Goal: Find specific page/section: Find specific page/section

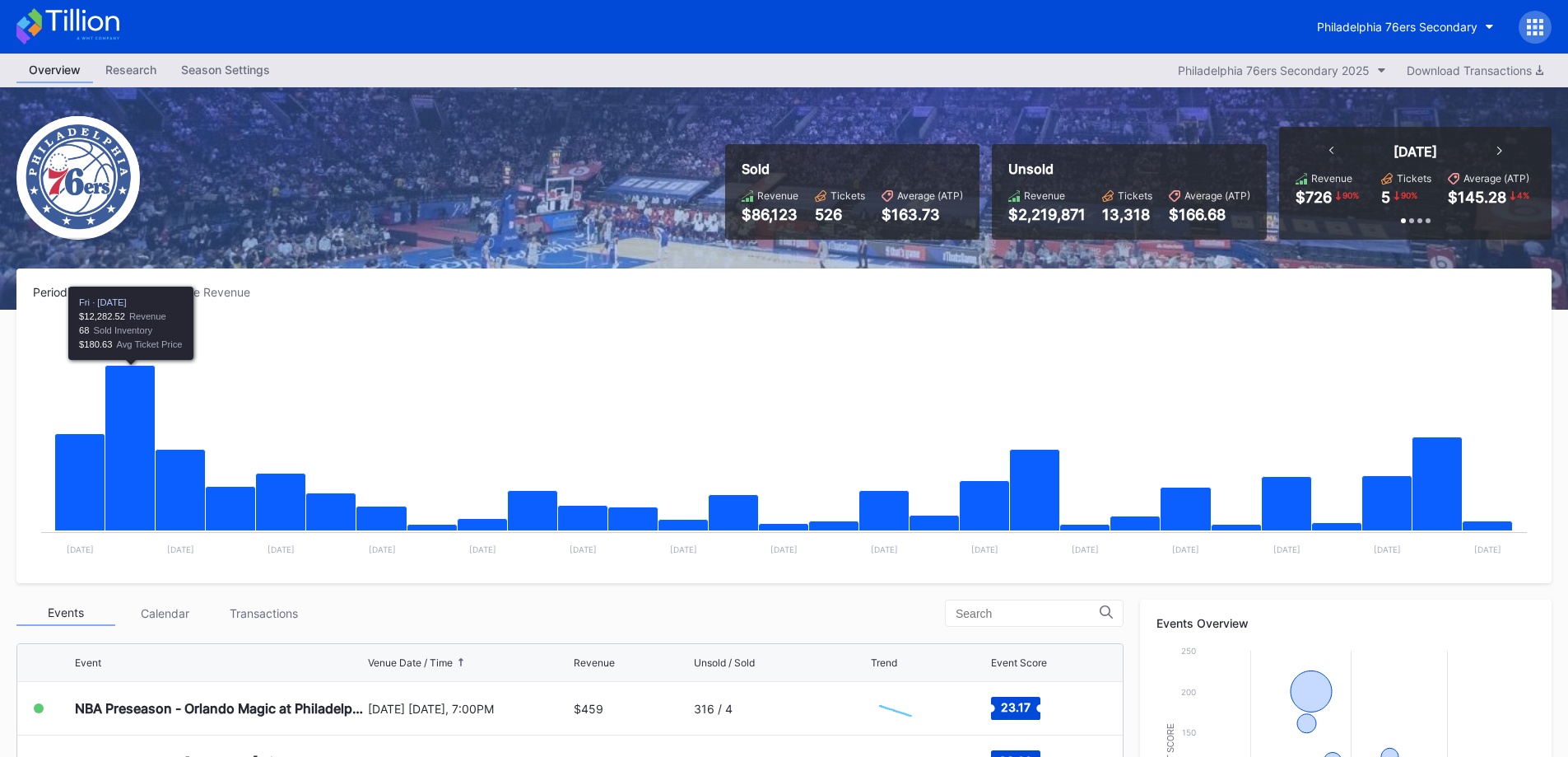
scroll to position [407, 0]
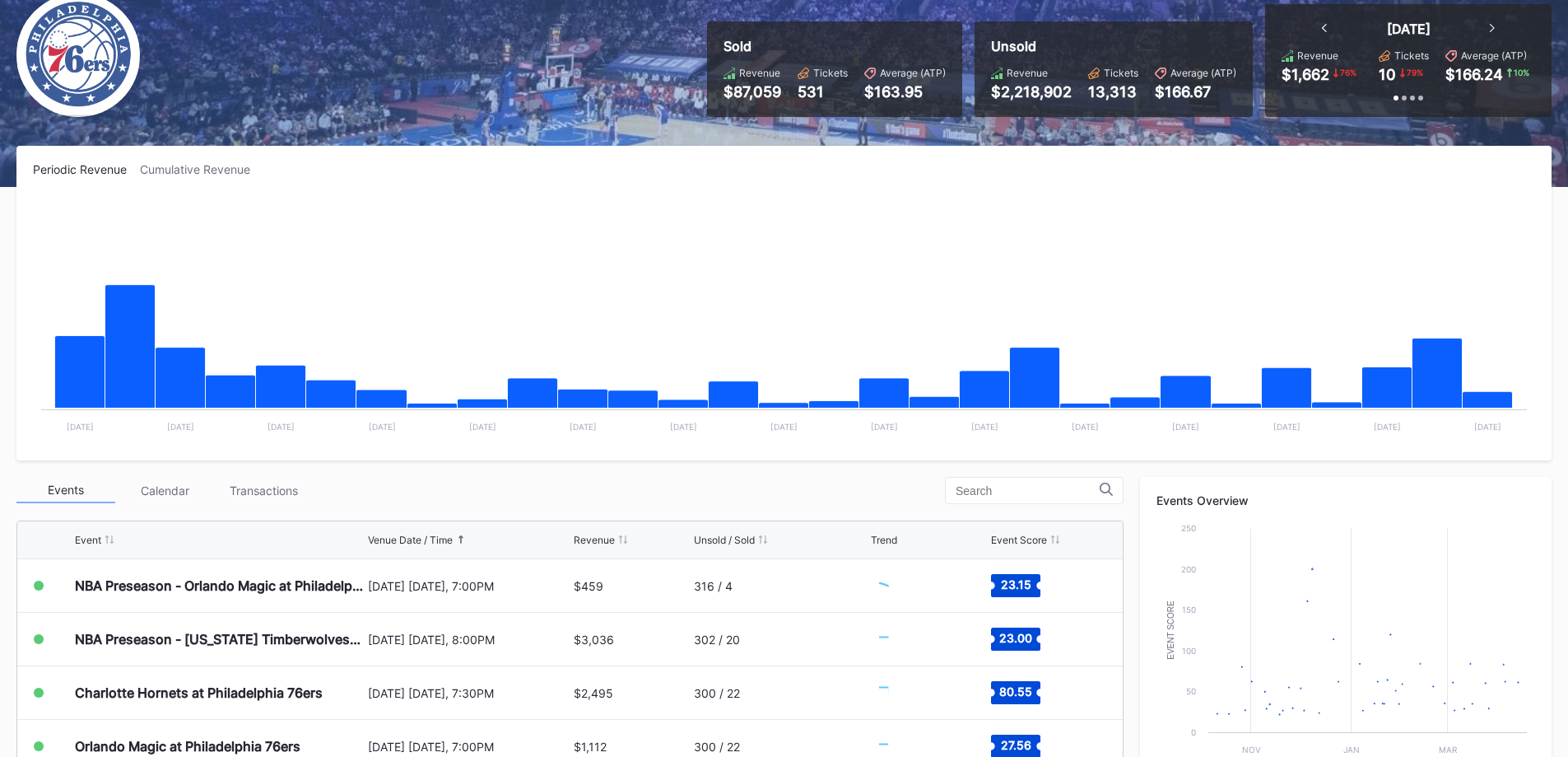
scroll to position [330, 0]
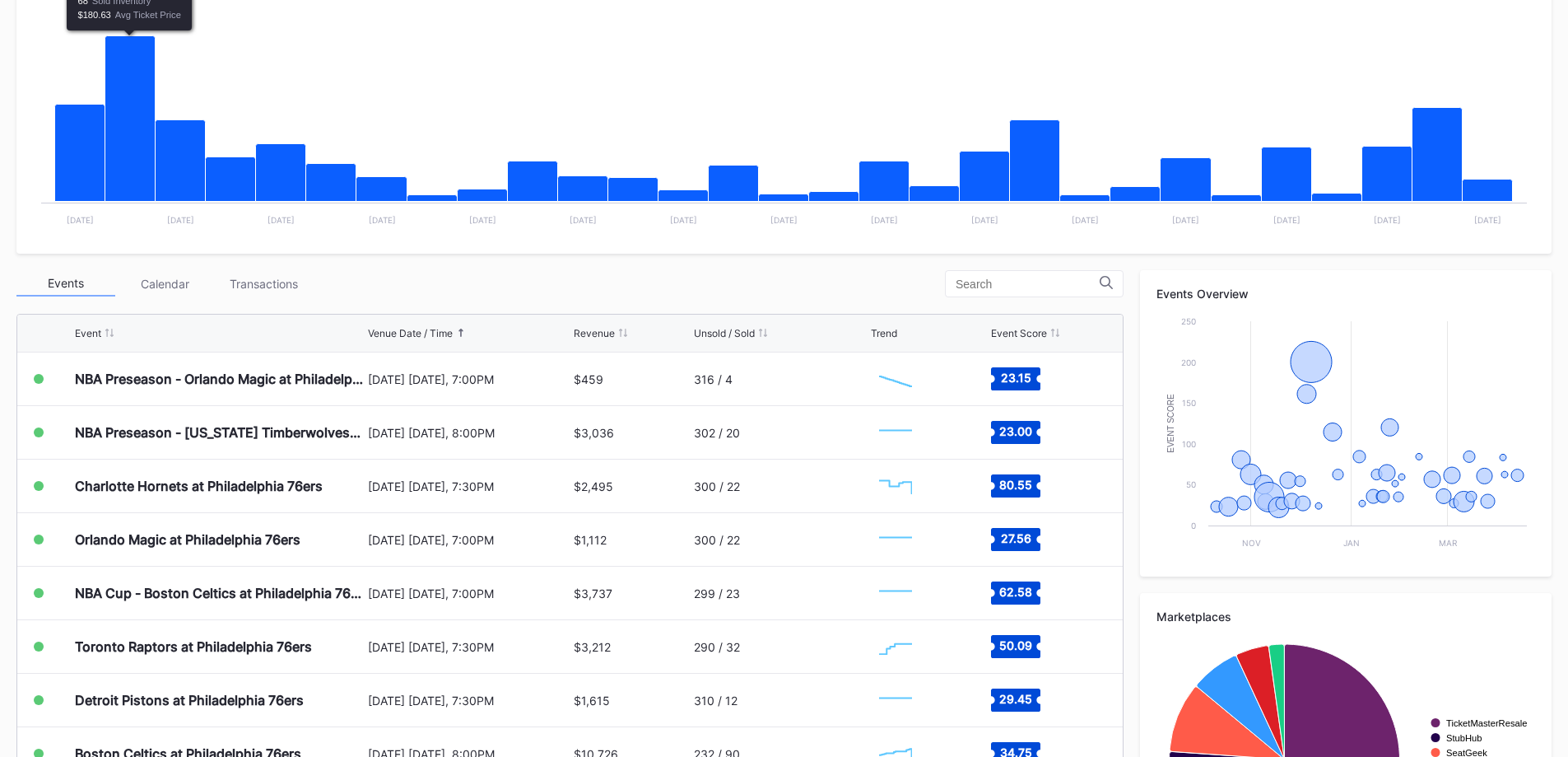
click at [254, 300] on div "Events Calendar Transactions Event Venue Date / Time Revenue Unsold / Sold Tren…" at bounding box center [570, 582] width 1107 height 622
click at [253, 298] on div "Events Calendar Transactions Event Venue Date / Time Revenue Unsold / Sold Tren…" at bounding box center [570, 582] width 1107 height 622
click at [245, 296] on div "Transactions" at bounding box center [264, 283] width 99 height 25
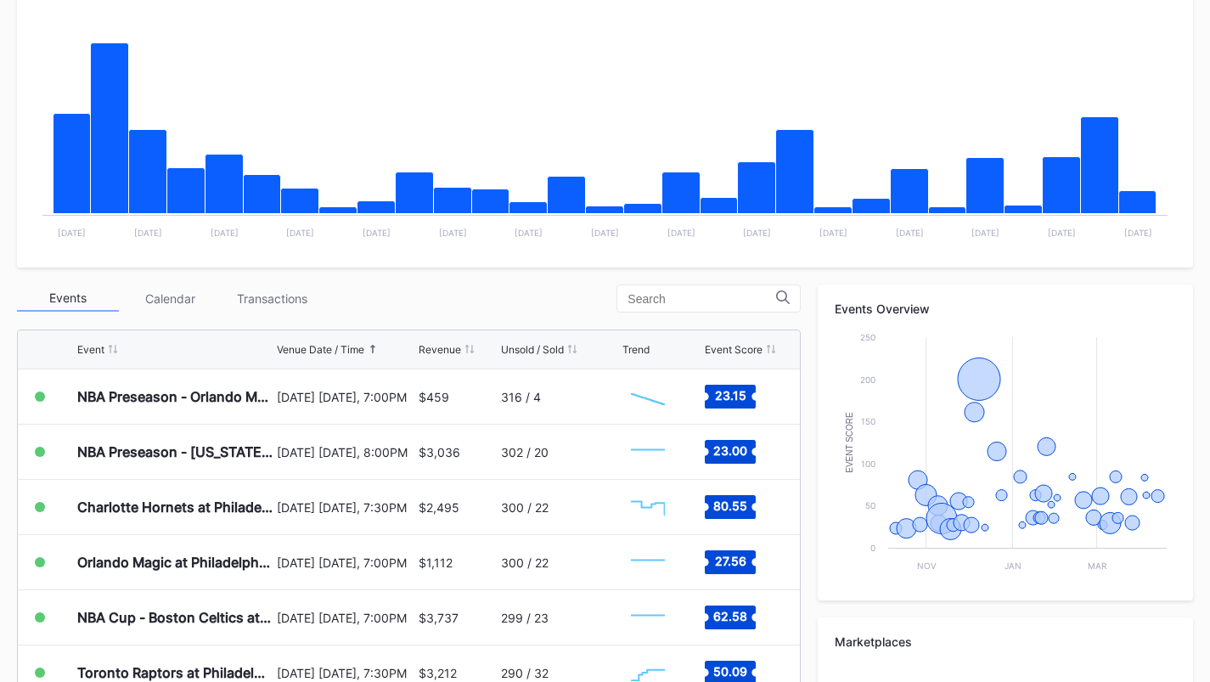
scroll to position [335, 0]
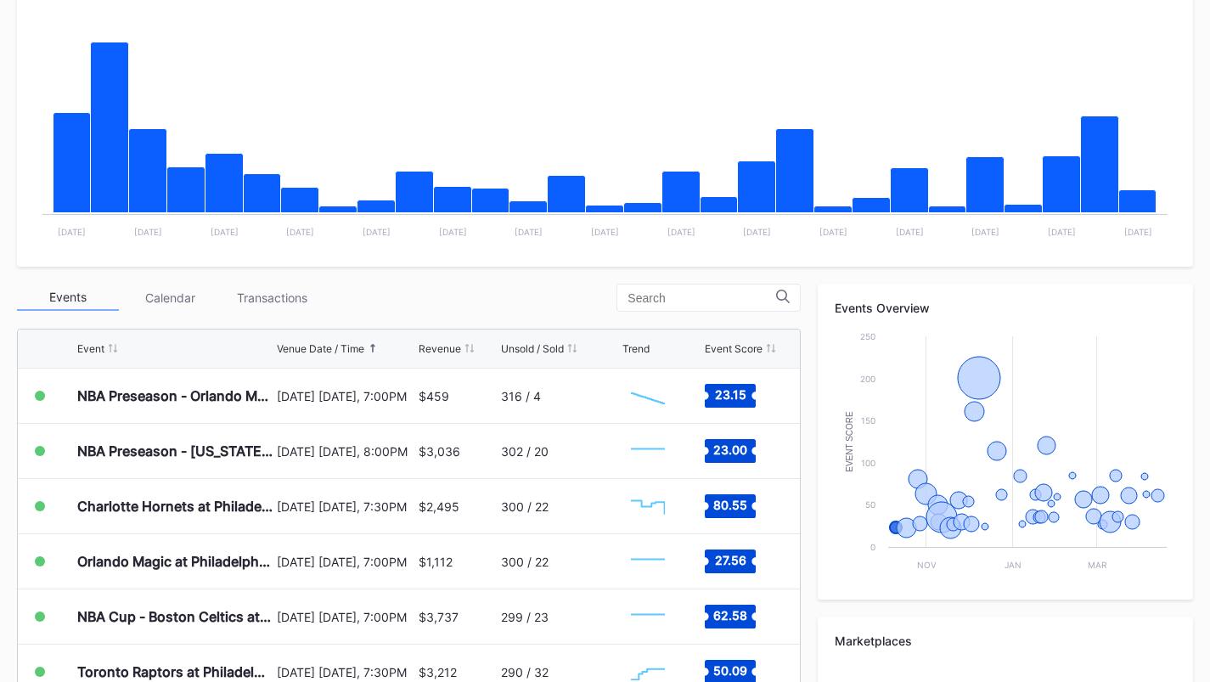
click at [275, 301] on div "Transactions" at bounding box center [272, 298] width 102 height 26
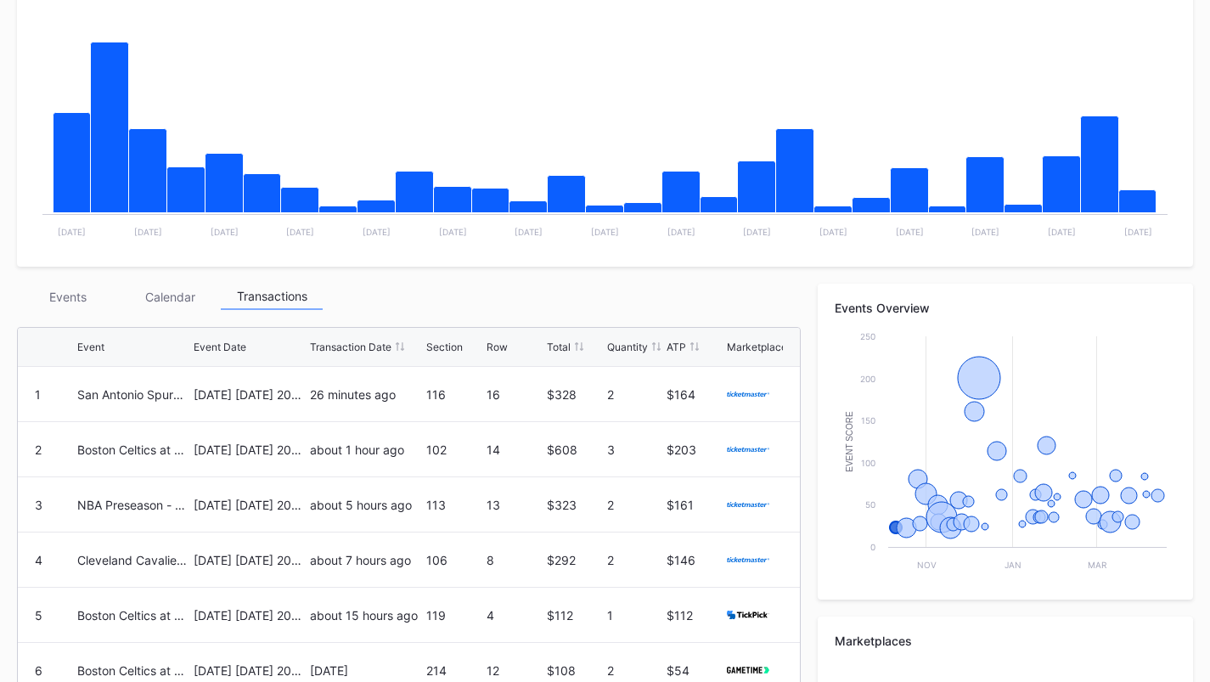
drag, startPoint x: 93, startPoint y: 293, endPoint x: 108, endPoint y: 283, distance: 17.7
click at [108, 283] on div "Periodic Revenue Cumulative Revenue Created with Highcharts 11.2.0 Chart title …" at bounding box center [605, 460] width 1210 height 1036
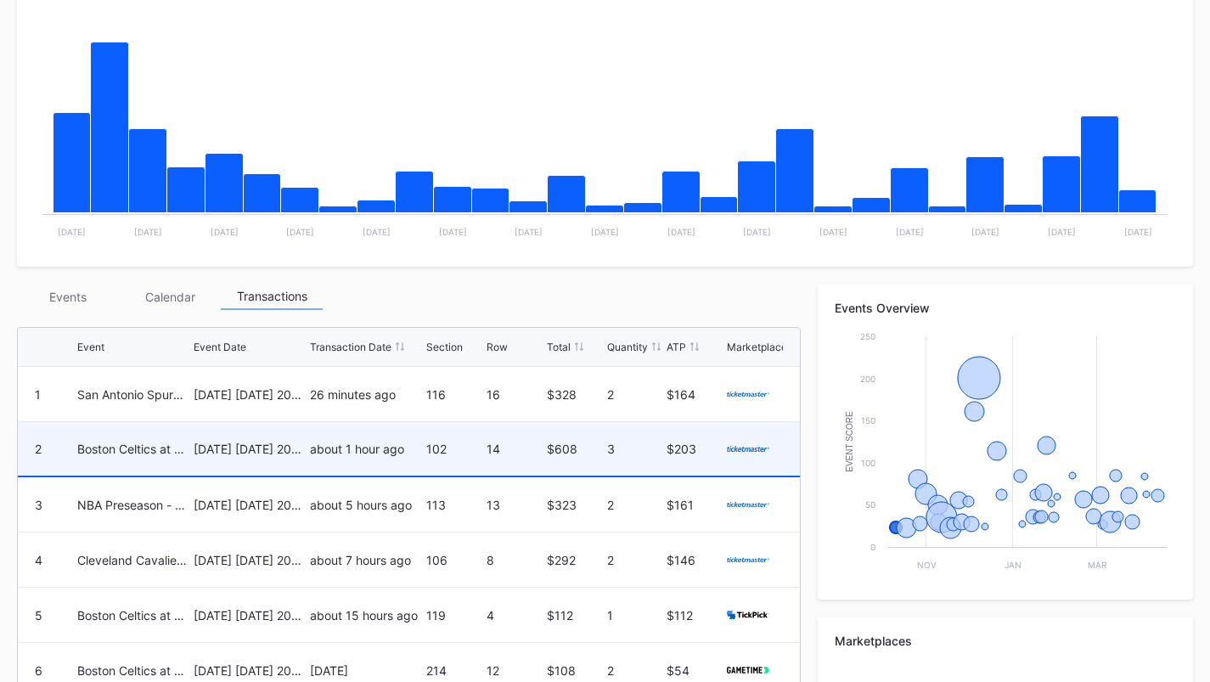
click at [123, 439] on div "Boston Celtics at Philadelphia 76ers" at bounding box center [133, 449] width 112 height 54
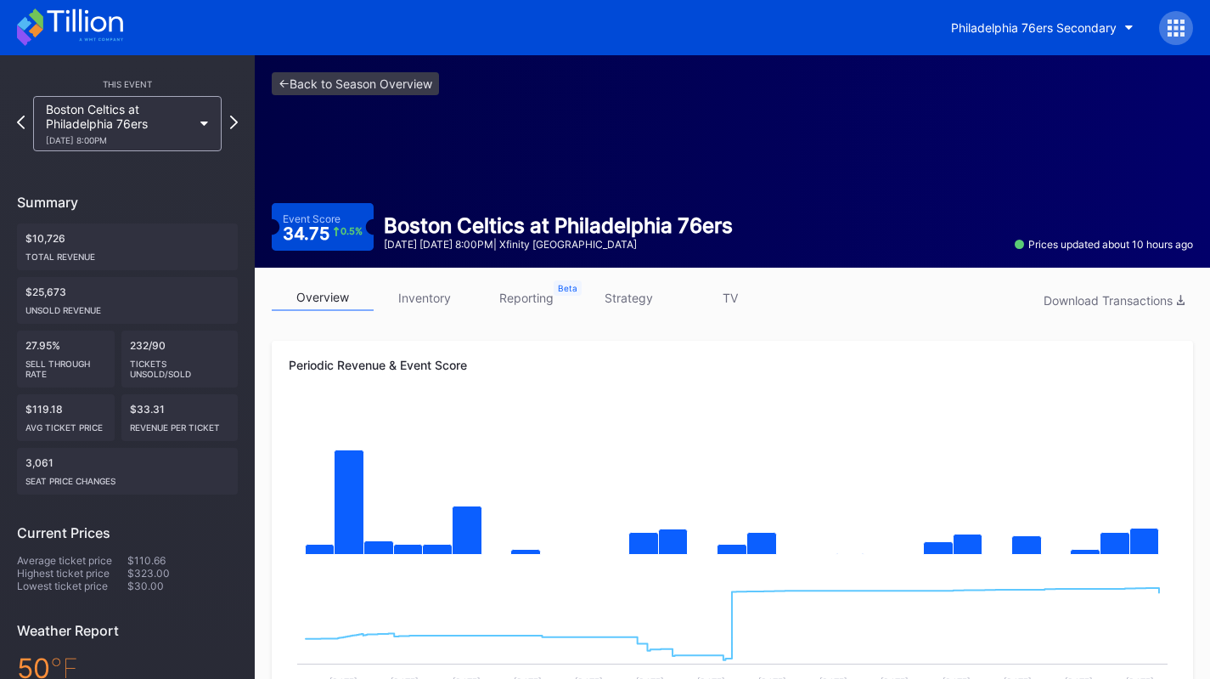
click at [130, 40] on div "Philadelphia 76ers Secondary" at bounding box center [605, 27] width 1210 height 55
click at [116, 29] on icon at bounding box center [70, 26] width 106 height 37
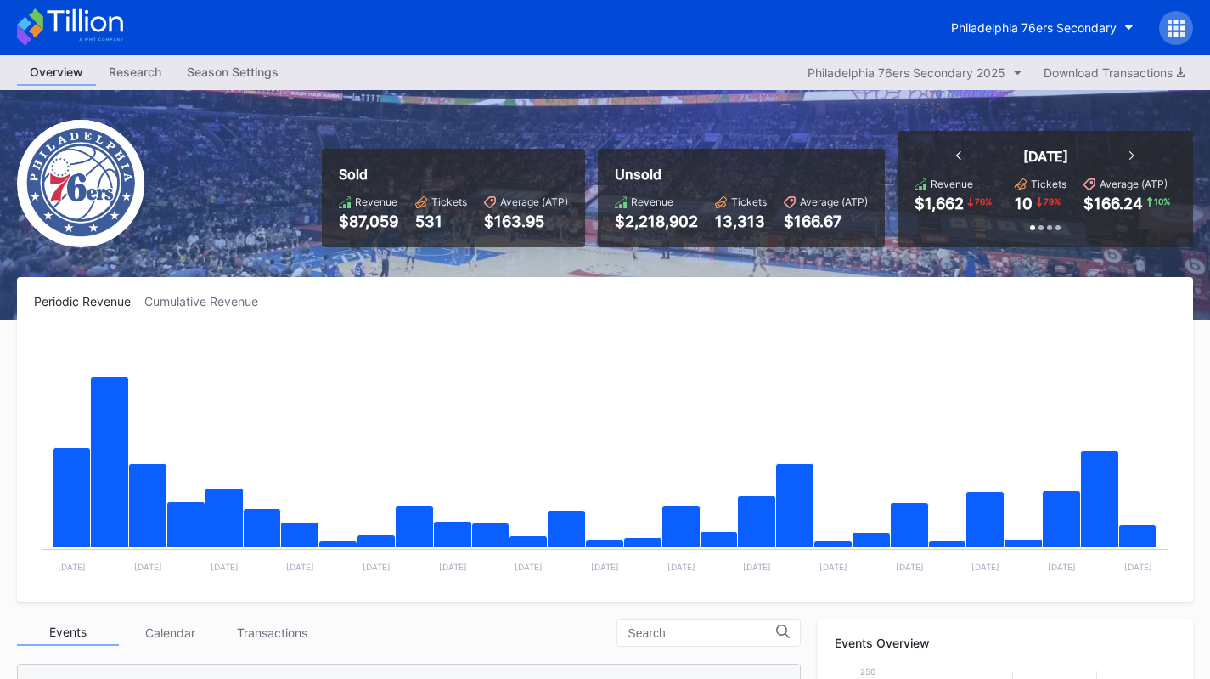
click at [256, 27] on div "Philadelphia 76ers Secondary" at bounding box center [605, 27] width 1210 height 55
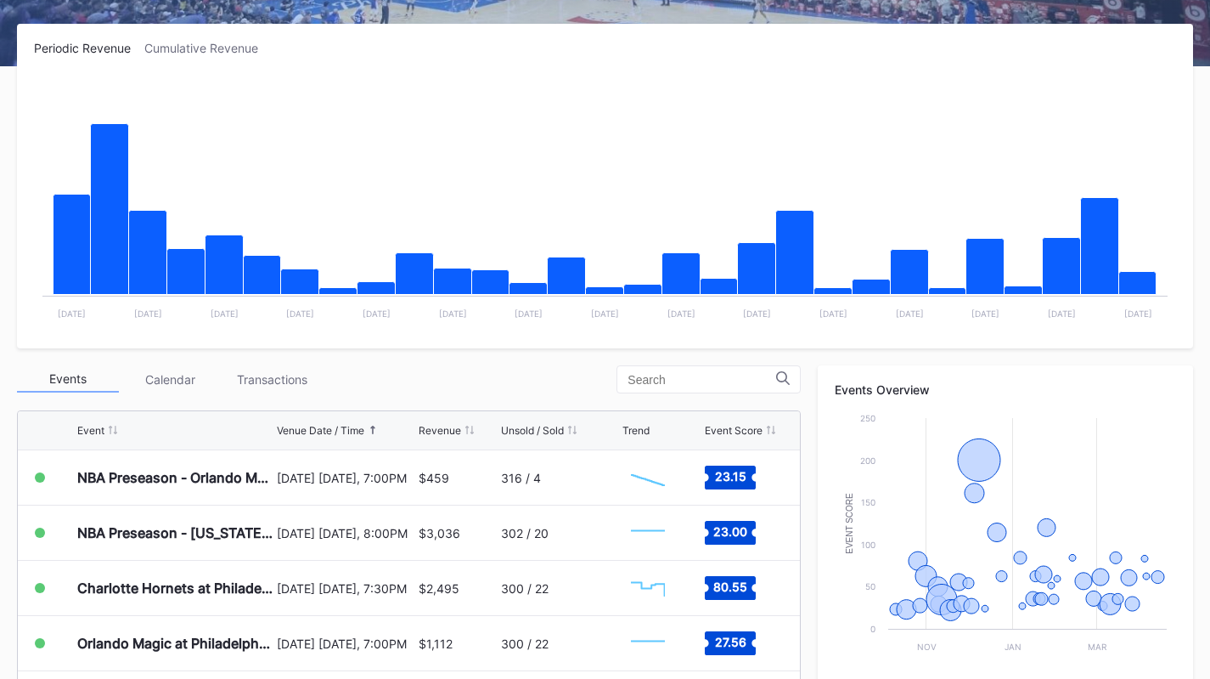
scroll to position [254, 0]
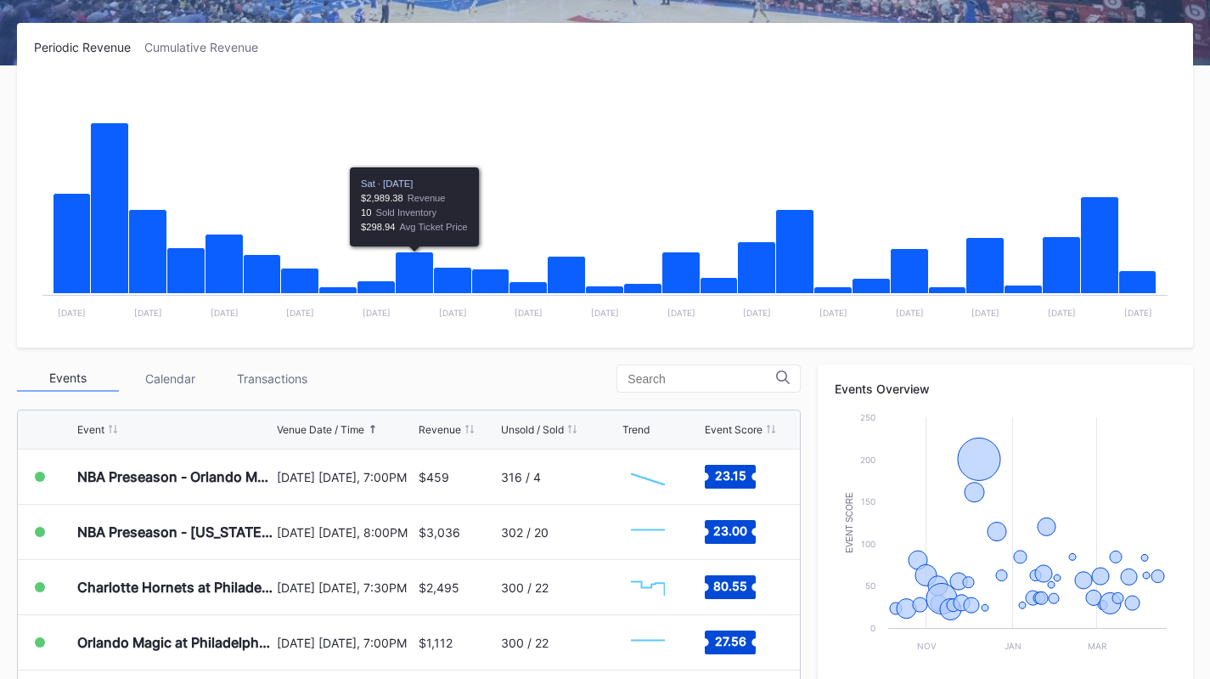
click at [302, 367] on div "Transactions" at bounding box center [272, 378] width 102 height 26
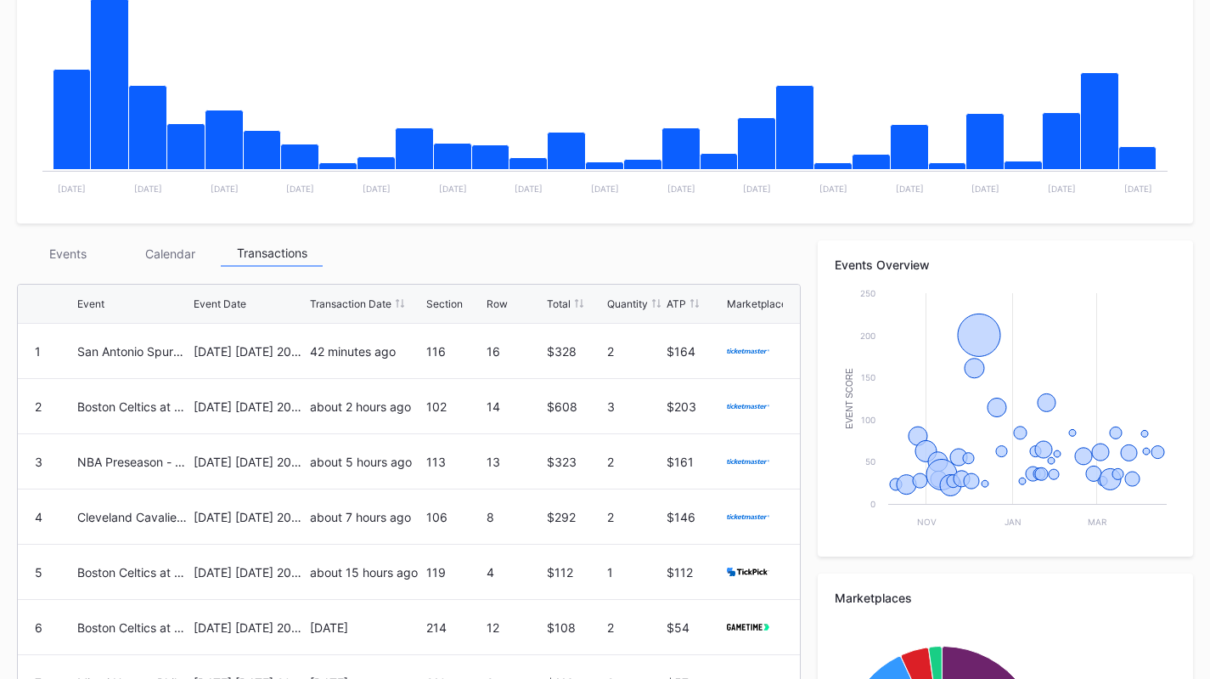
scroll to position [380, 0]
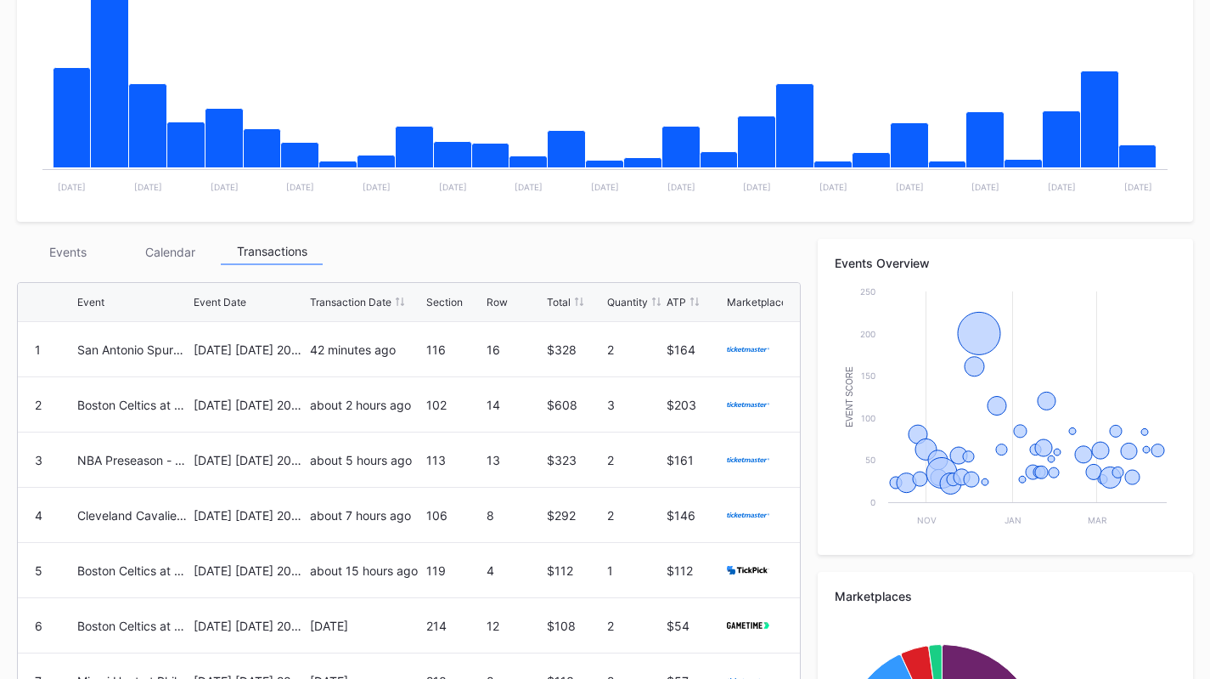
click at [75, 256] on div "Events" at bounding box center [68, 252] width 102 height 26
